Goal: Transaction & Acquisition: Download file/media

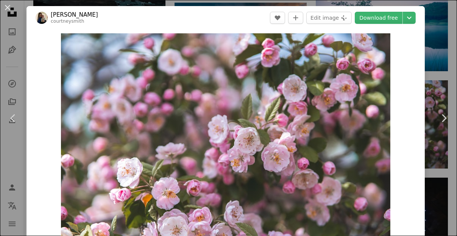
scroll to position [38, 0]
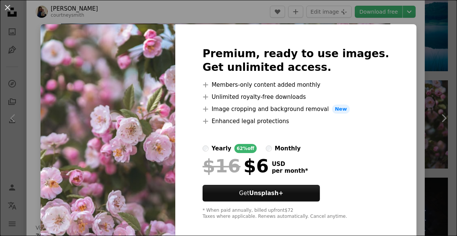
click at [403, 26] on div "An X shape Premium, ready to use images. Get unlimited access. A plus sign Memb…" at bounding box center [228, 118] width 457 height 236
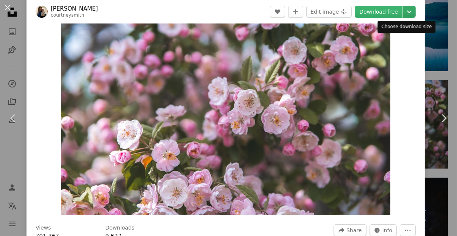
click at [404, 9] on icon "Chevron down" at bounding box center [410, 11] width 12 height 9
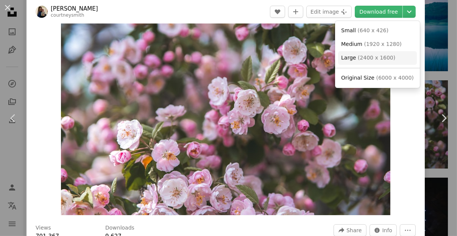
click at [390, 52] on link "Large ( 2400 x 1600 )" at bounding box center [377, 58] width 79 height 14
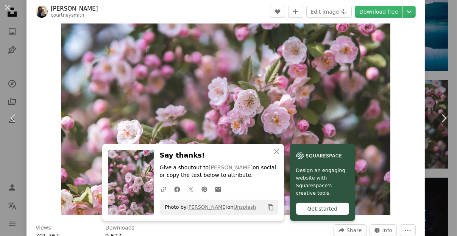
scroll to position [114, 0]
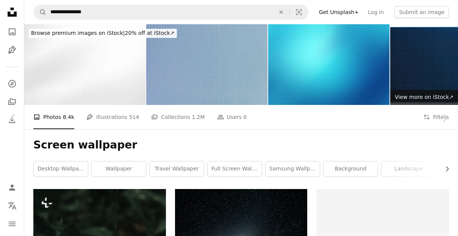
scroll to position [5687, 0]
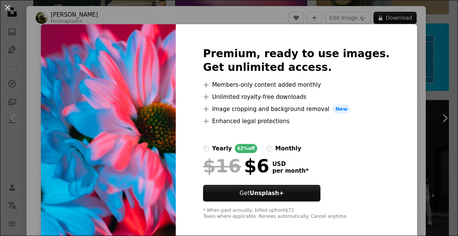
click at [408, 53] on div "An X shape Premium, ready to use images. Get unlimited access. A plus sign Memb…" at bounding box center [229, 118] width 458 height 236
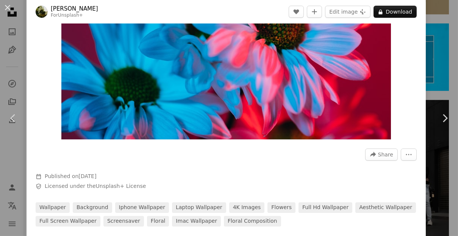
scroll to position [152, 0]
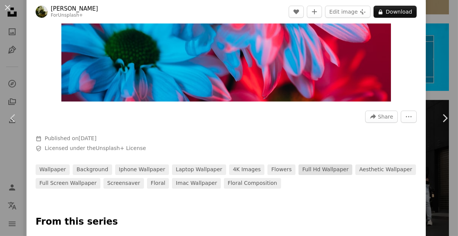
click at [299, 168] on link "full hd wallpaper" at bounding box center [326, 169] width 54 height 11
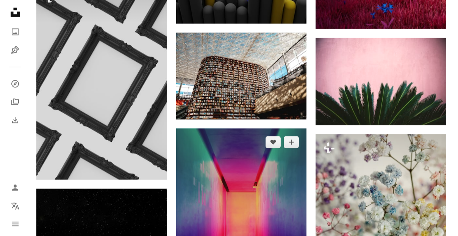
scroll to position [2350, 0]
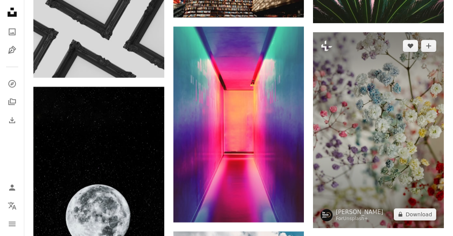
click at [357, 130] on img at bounding box center [378, 130] width 131 height 196
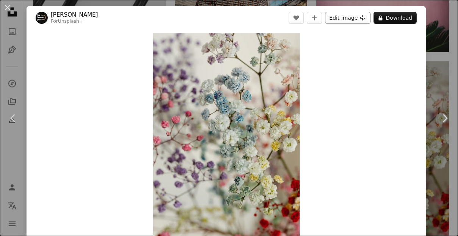
click at [352, 17] on button "Edit image Plus sign for Unsplash+" at bounding box center [347, 18] width 45 height 12
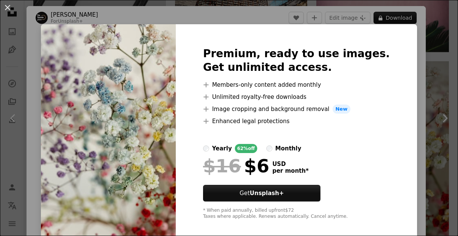
click at [402, 39] on div "An X shape Premium, ready to use images. Get unlimited access. A plus sign Memb…" at bounding box center [229, 118] width 458 height 236
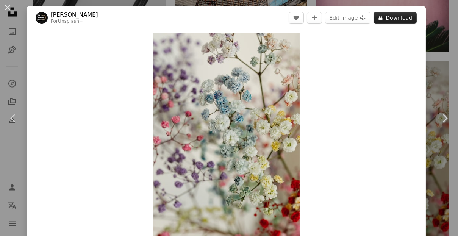
click at [394, 18] on button "A lock Download" at bounding box center [395, 18] width 43 height 12
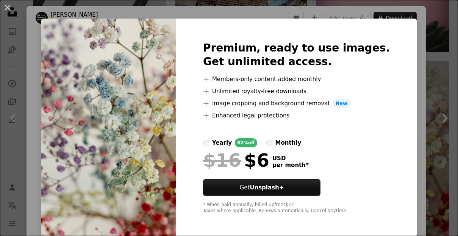
scroll to position [7, 0]
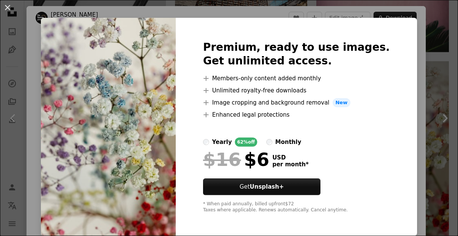
click at [434, 30] on div "An X shape Premium, ready to use images. Get unlimited access. A plus sign Memb…" at bounding box center [229, 118] width 458 height 236
